Goal: Task Accomplishment & Management: Manage account settings

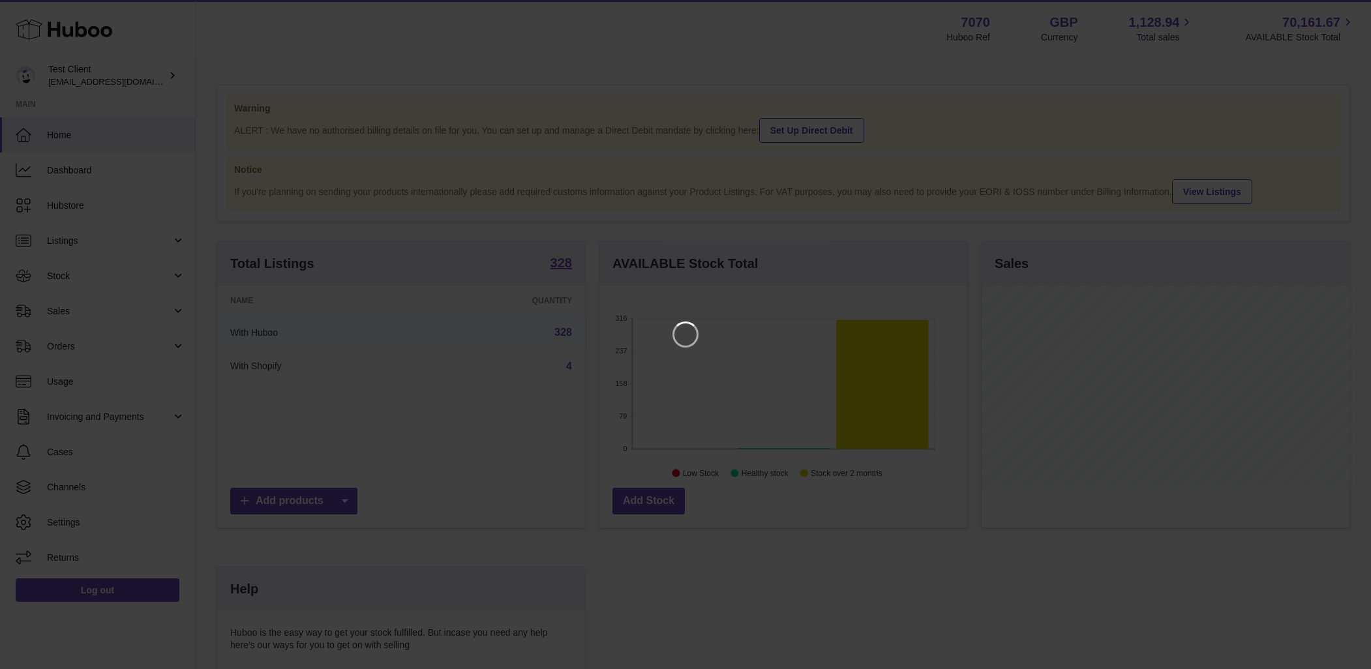
scroll to position [204, 371]
click at [1347, 11] on icon "Close" at bounding box center [1347, 12] width 10 height 10
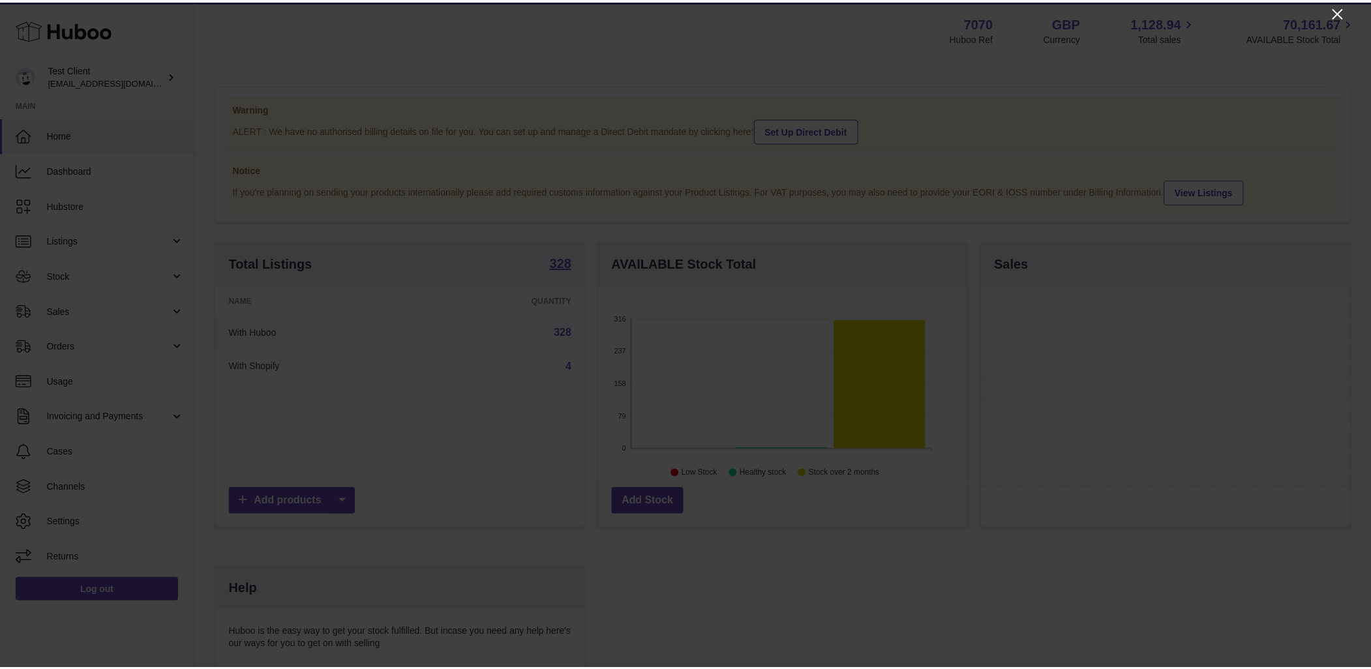
scroll to position [652236, 652072]
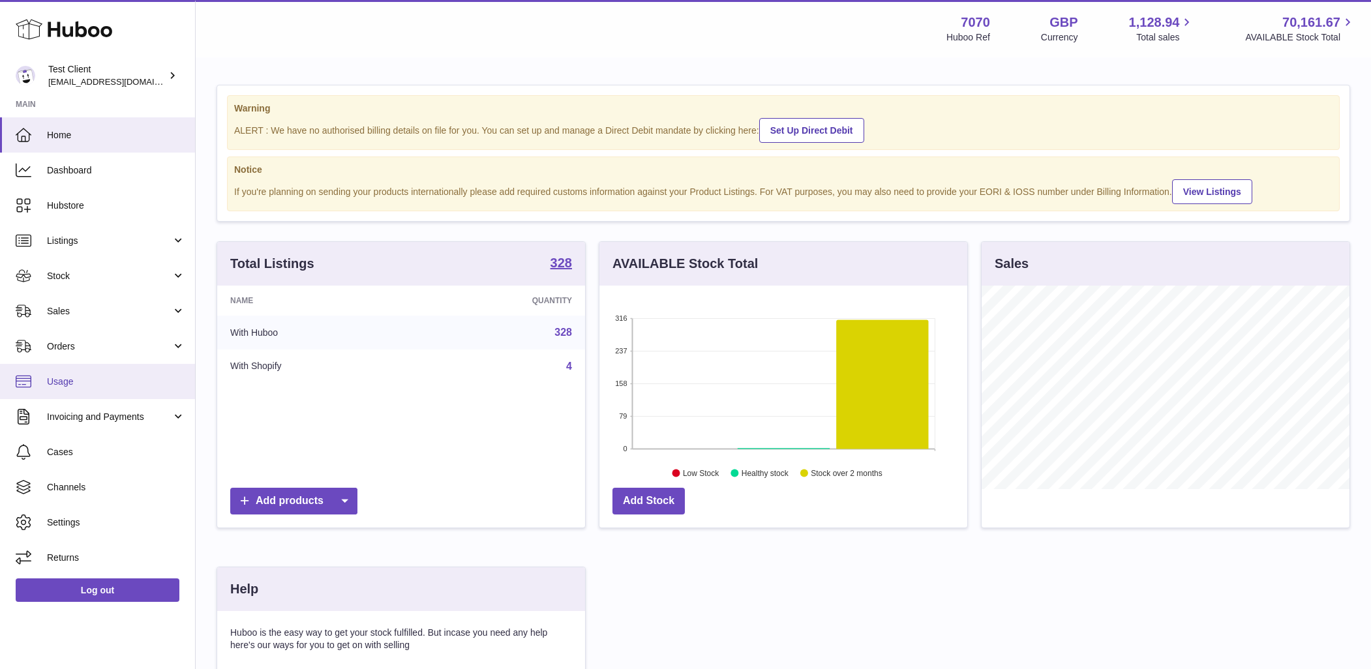
click at [63, 385] on span "Usage" at bounding box center [116, 382] width 138 height 12
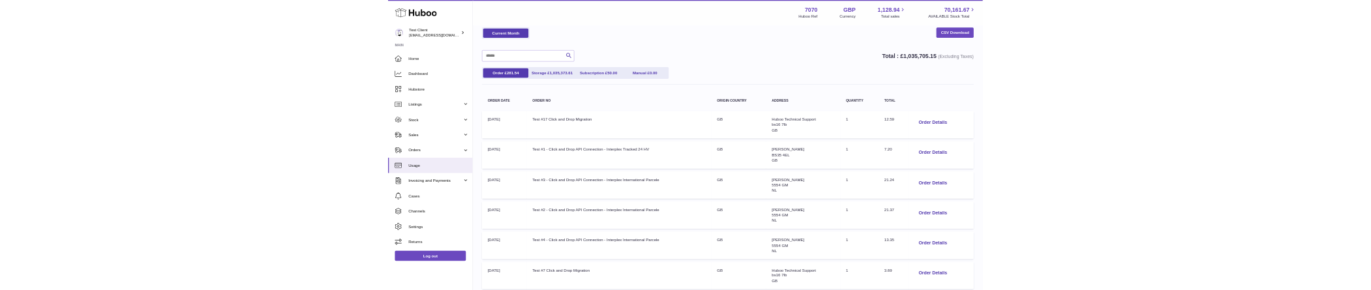
scroll to position [60, 0]
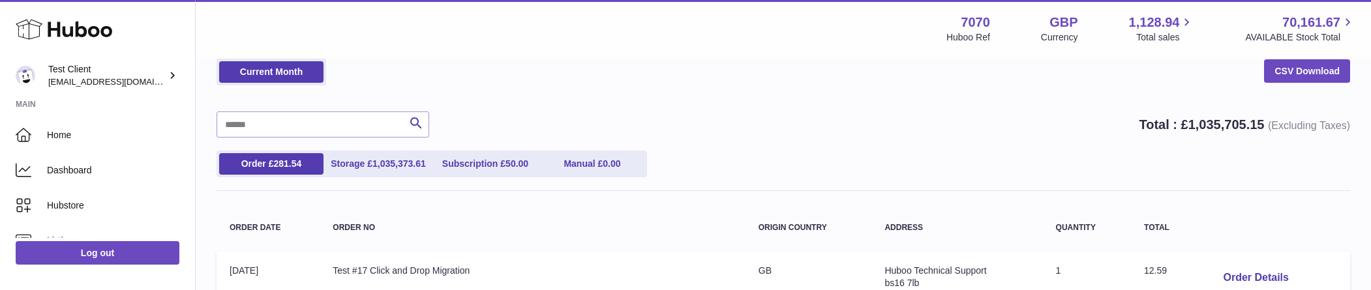
click at [373, 174] on ul "Order £ 281.54 Storage £ 1,035,373.61 Subscription £ 50.00 Manual £ 0.00" at bounding box center [432, 164] width 431 height 27
click at [373, 170] on link "Storage £ 1,035,373.61" at bounding box center [378, 164] width 104 height 22
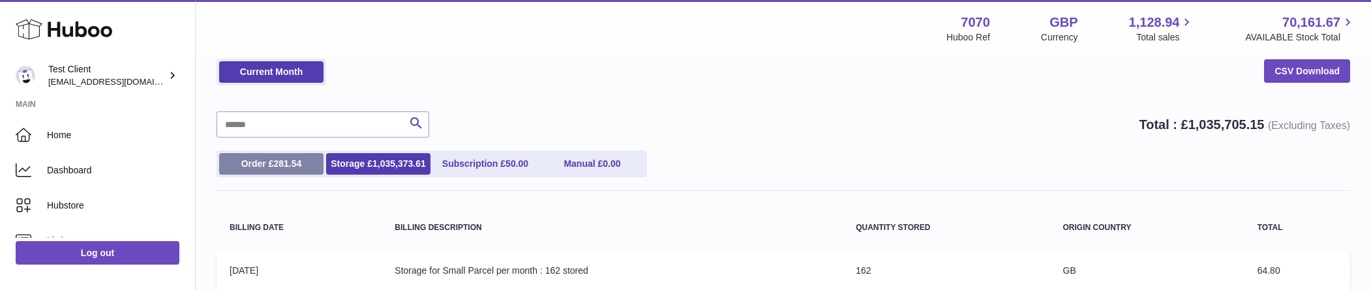
click at [283, 168] on link "Order £ 281.54" at bounding box center [271, 164] width 104 height 22
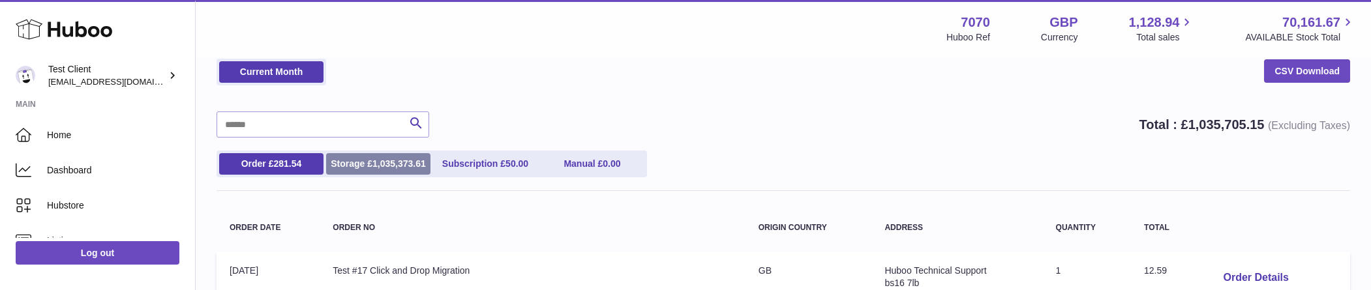
click at [387, 162] on span "1,035,373.61" at bounding box center [400, 164] width 54 height 10
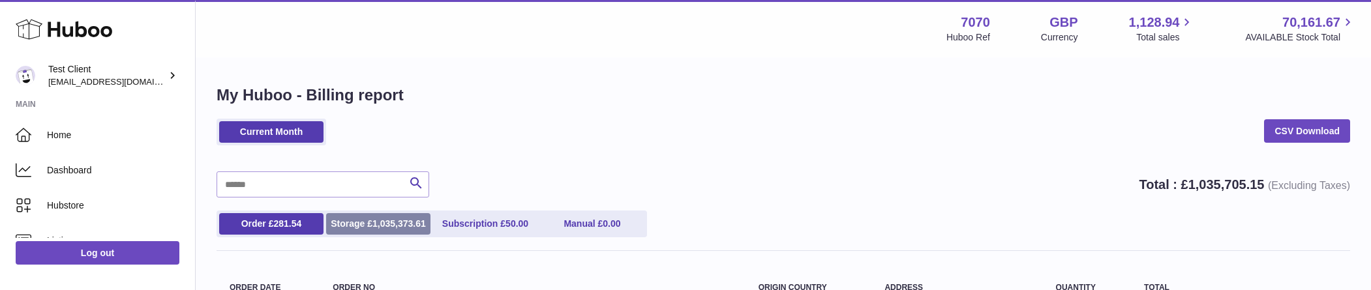
click at [368, 217] on link "Storage £ 1,035,373.61" at bounding box center [378, 224] width 104 height 22
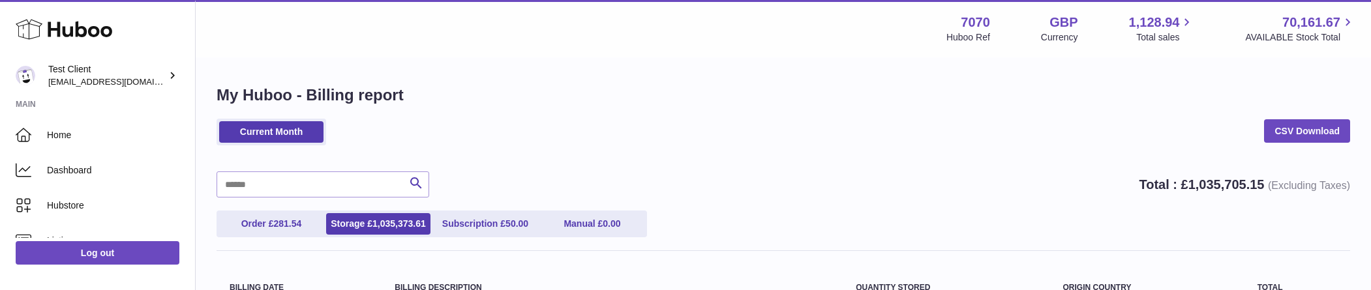
click at [851, 177] on div "Search Total : £ 1,035,705.15 (Excluding Taxes)" at bounding box center [784, 185] width 1134 height 26
click at [543, 136] on div "Current Month CSV Download" at bounding box center [784, 139] width 1134 height 40
click at [344, 137] on div "Current Month CSV Download" at bounding box center [784, 139] width 1134 height 40
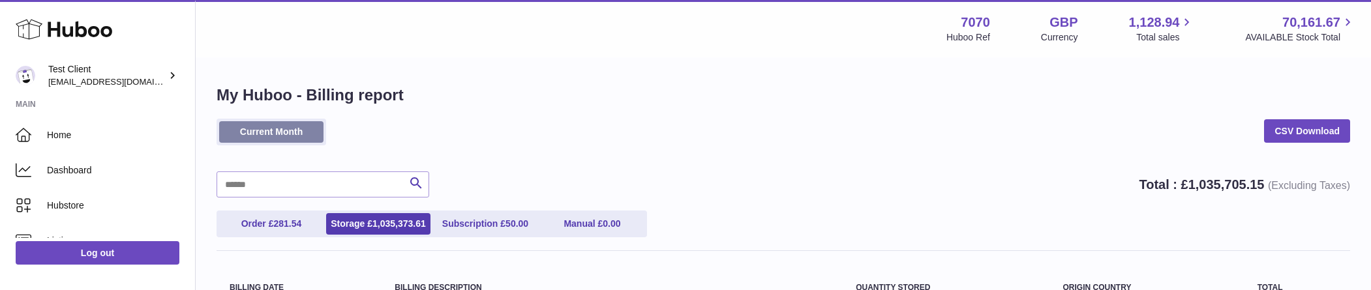
click at [275, 132] on link "Current Month" at bounding box center [271, 132] width 104 height 22
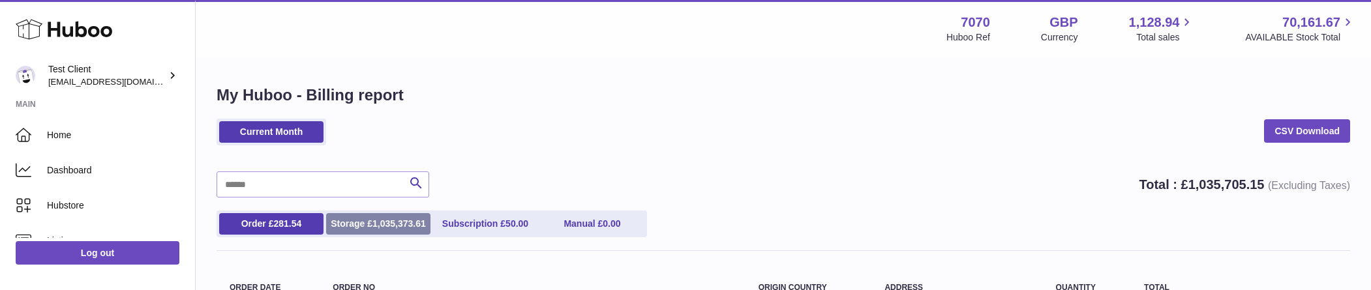
click at [369, 224] on link "Storage £ 1,035,373.61" at bounding box center [378, 224] width 104 height 22
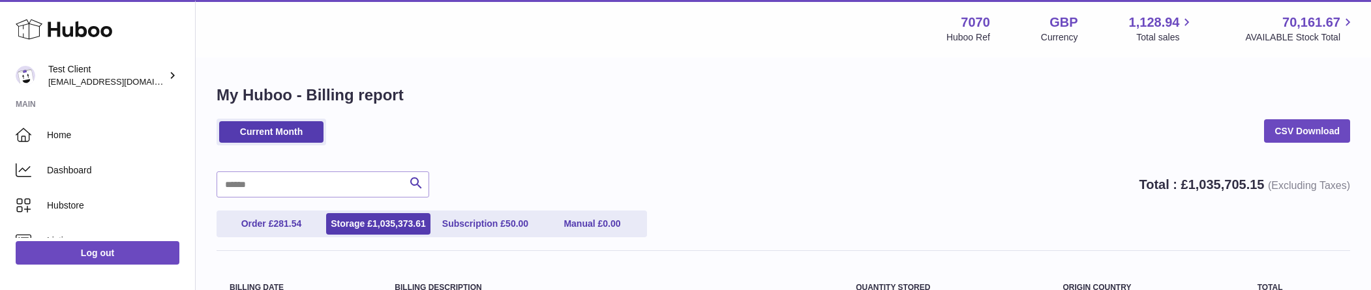
click at [787, 140] on div "Current Month CSV Download" at bounding box center [784, 139] width 1134 height 40
click at [885, 141] on div "Current Month CSV Download" at bounding box center [784, 139] width 1134 height 40
